Goal: Browse casually

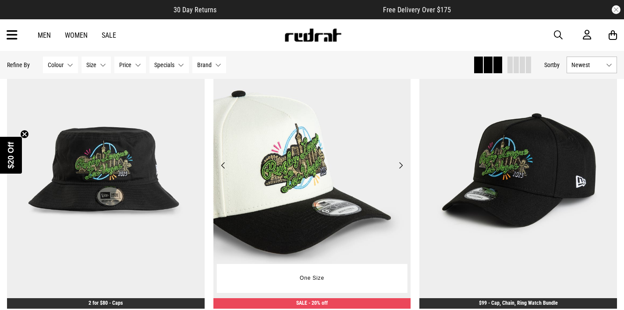
scroll to position [101, 0]
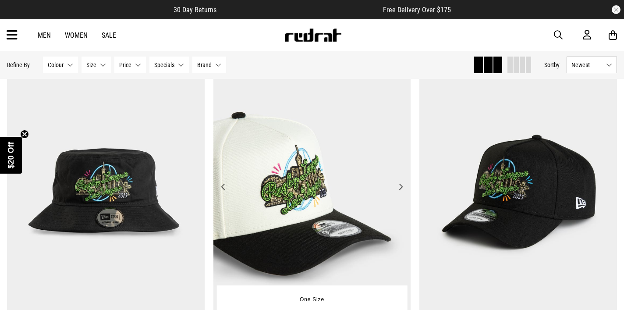
click at [224, 188] on button "Previous" at bounding box center [223, 186] width 11 height 11
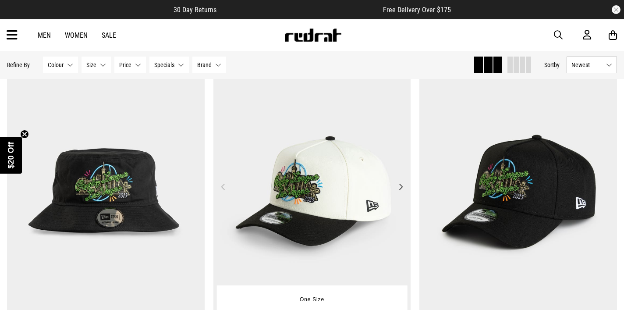
click at [224, 188] on button "Previous" at bounding box center [223, 186] width 11 height 11
click at [401, 188] on button "Next" at bounding box center [400, 186] width 11 height 11
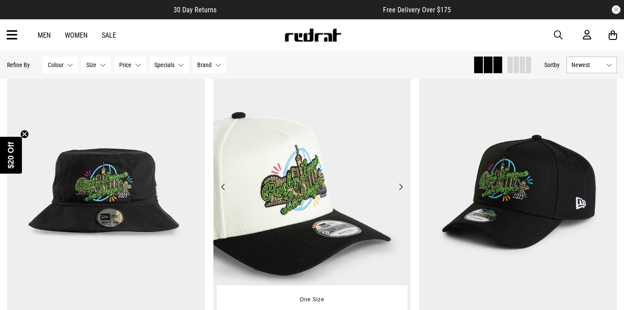
click at [401, 188] on button "Next" at bounding box center [400, 186] width 11 height 11
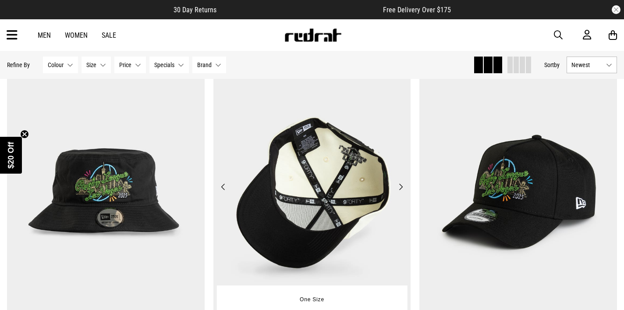
click at [403, 187] on button "Next" at bounding box center [400, 186] width 11 height 11
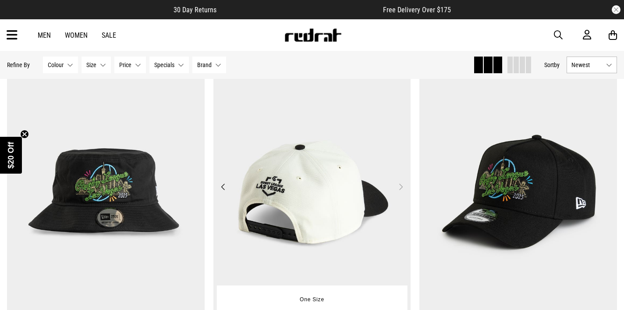
click at [403, 187] on button "Next" at bounding box center [400, 186] width 11 height 11
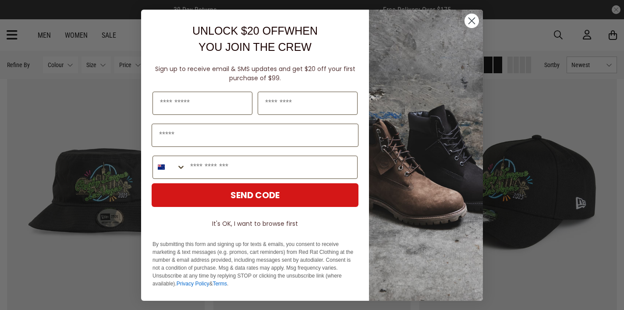
click at [476, 22] on circle "Close dialog" at bounding box center [471, 20] width 14 height 14
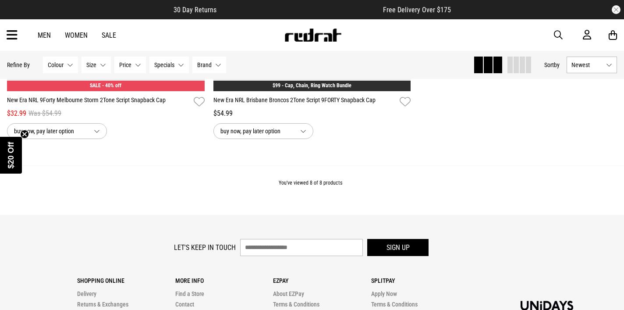
scroll to position [1023, 0]
